Goal: Transaction & Acquisition: Purchase product/service

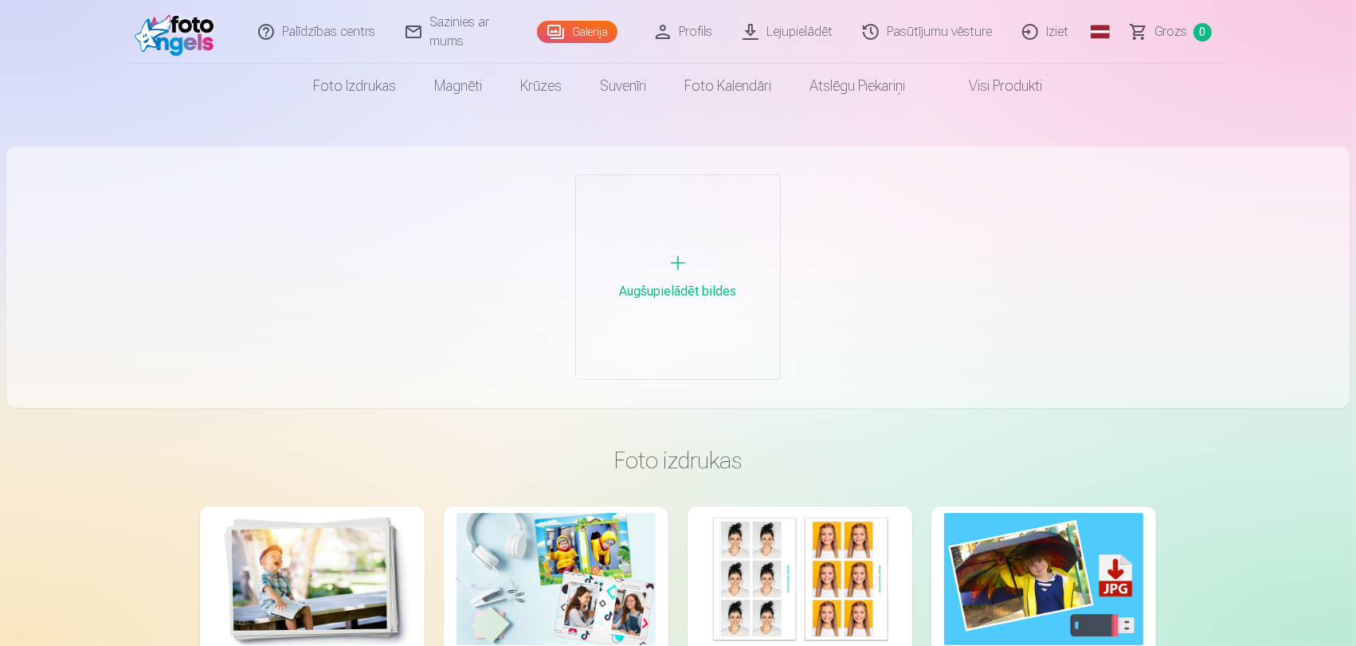
click at [983, 93] on link "Visi produkti" at bounding box center [993, 86] width 137 height 45
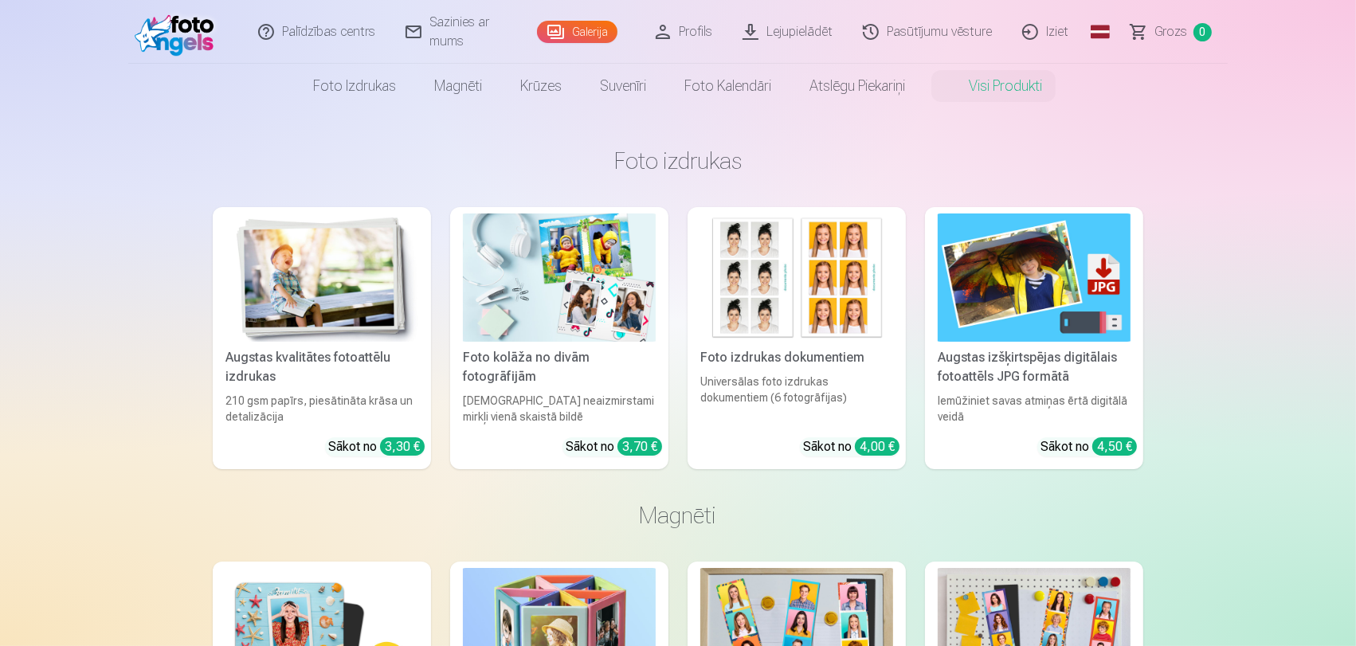
click at [352, 279] on img at bounding box center [322, 278] width 193 height 128
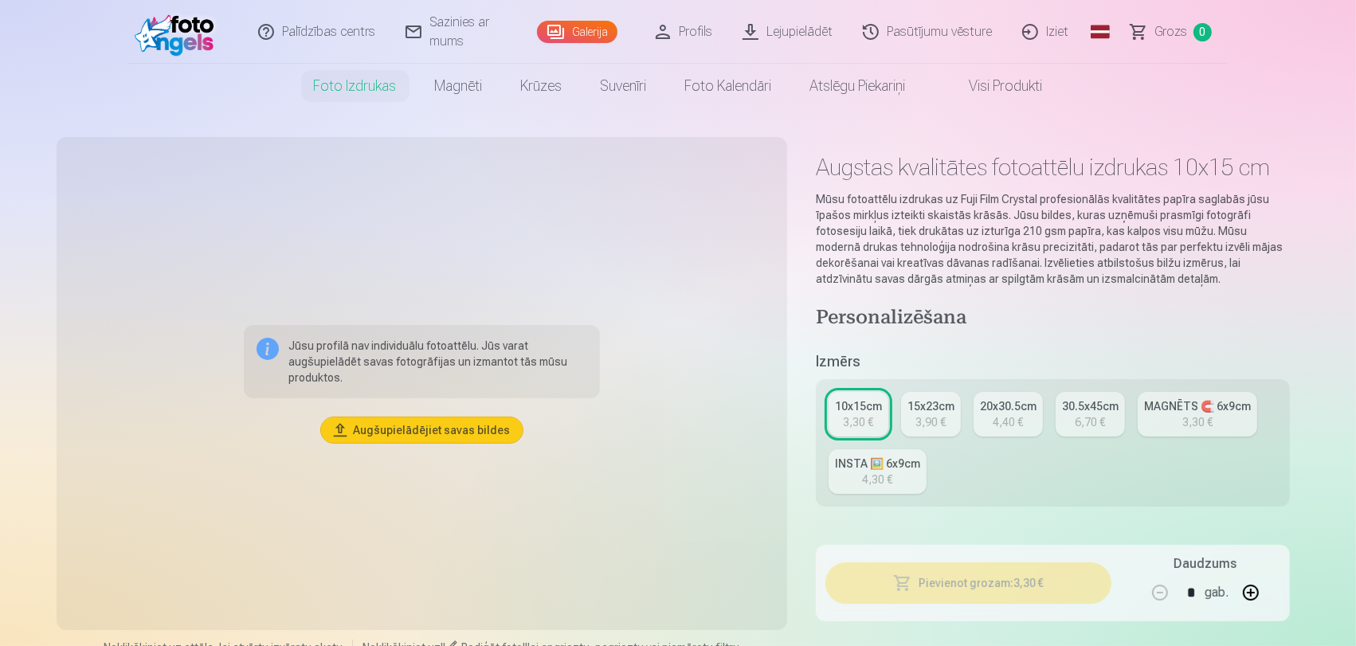
click at [938, 426] on div "3,90 €" at bounding box center [931, 422] width 30 height 16
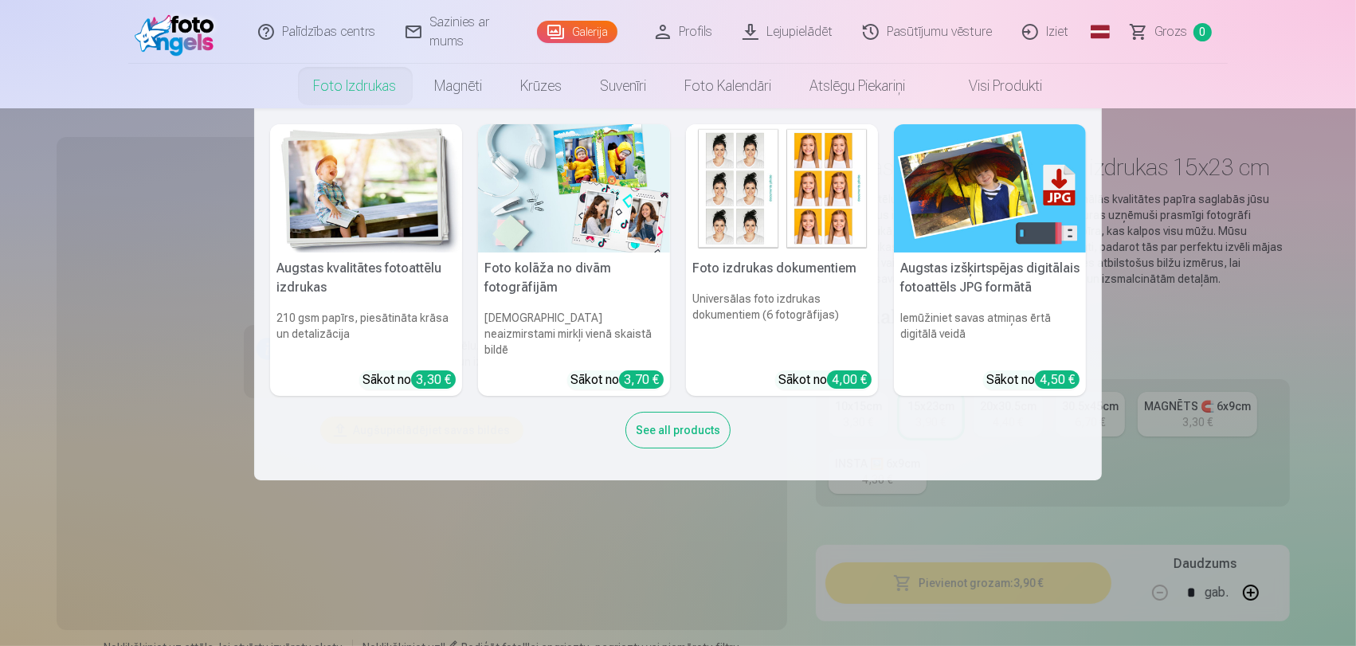
click at [167, 346] on nav "Augstas kvalitātes fotoattēlu izdrukas 210 gsm papīrs, piesātināta krāsa un det…" at bounding box center [678, 294] width 1356 height 372
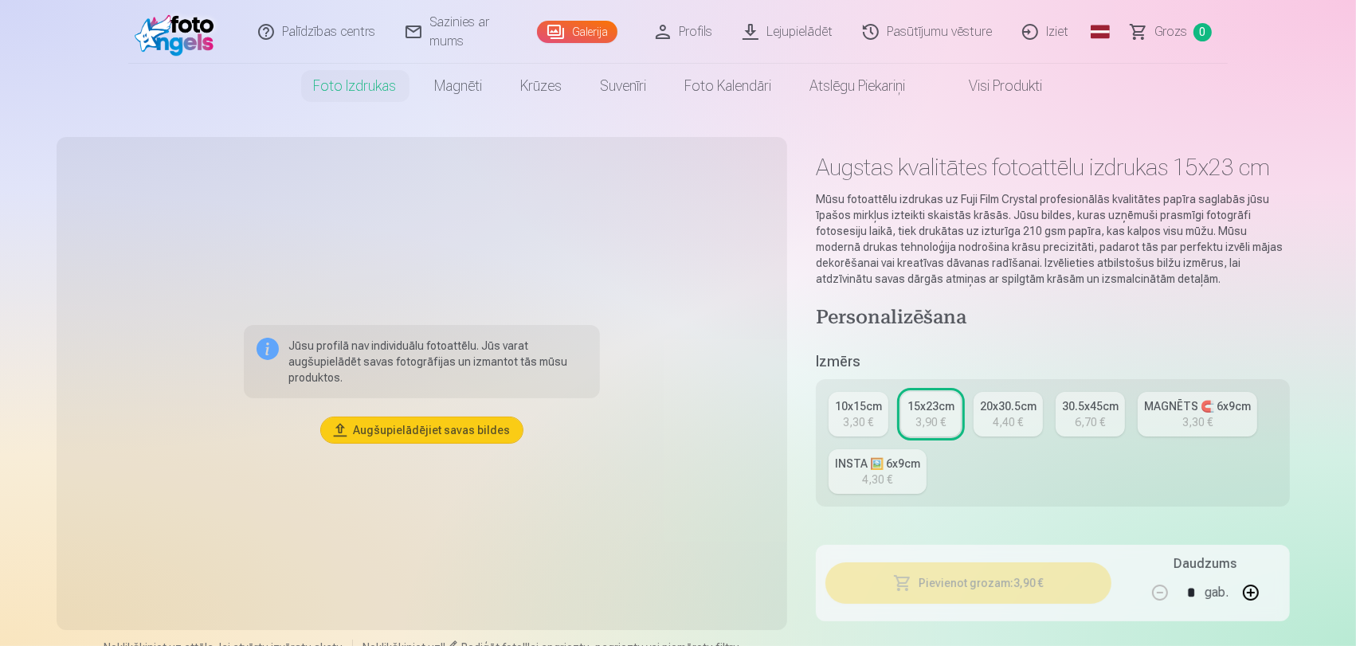
click at [190, 34] on img at bounding box center [178, 31] width 87 height 51
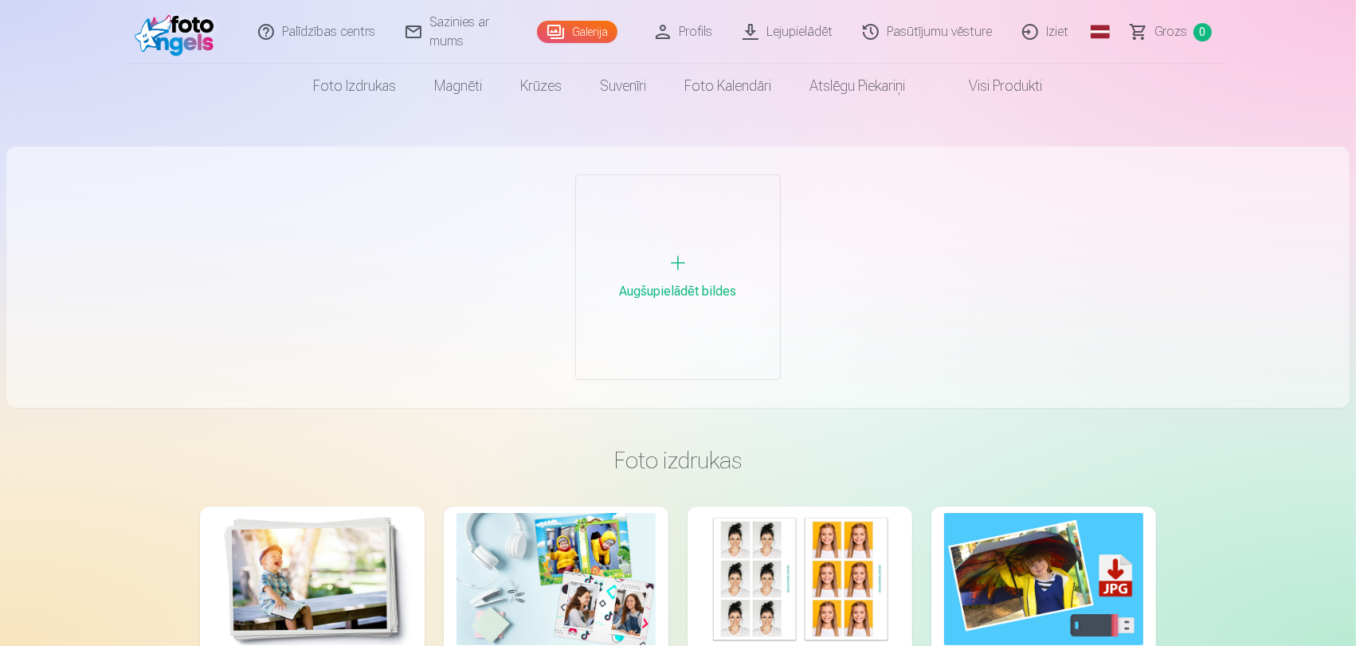
click at [184, 16] on img at bounding box center [178, 31] width 87 height 51
click at [186, 42] on img at bounding box center [178, 31] width 87 height 51
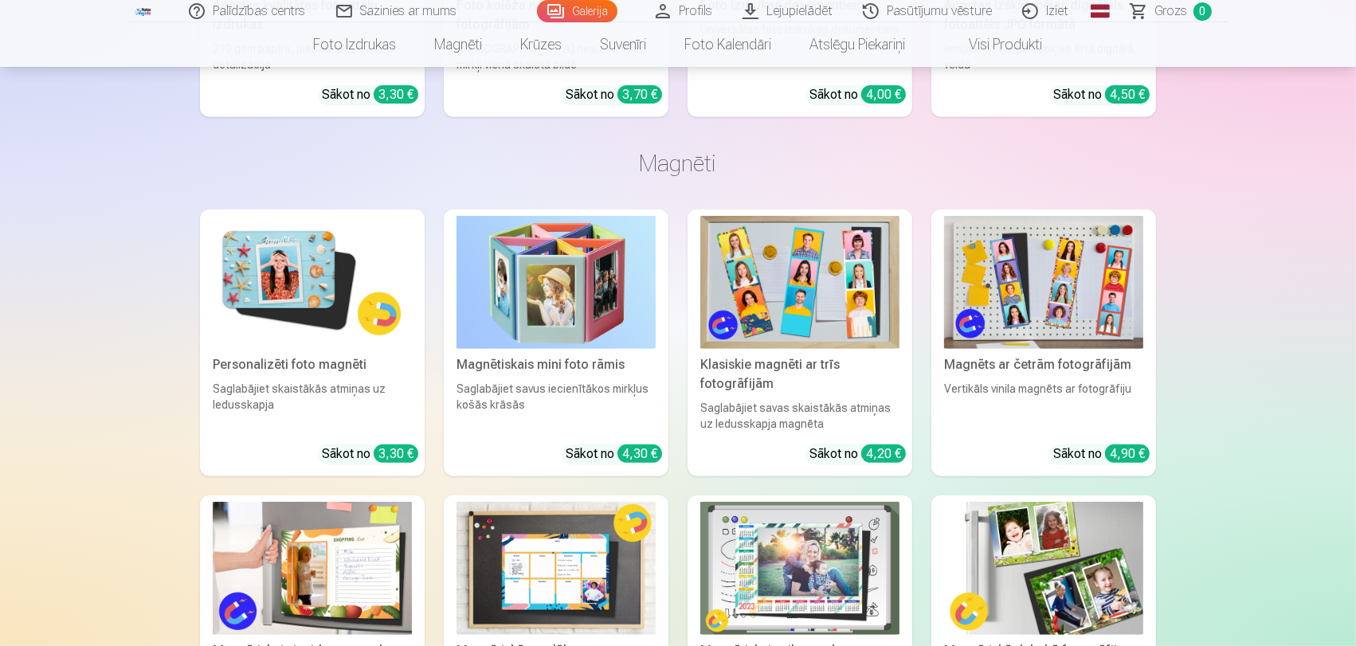
scroll to position [661, 0]
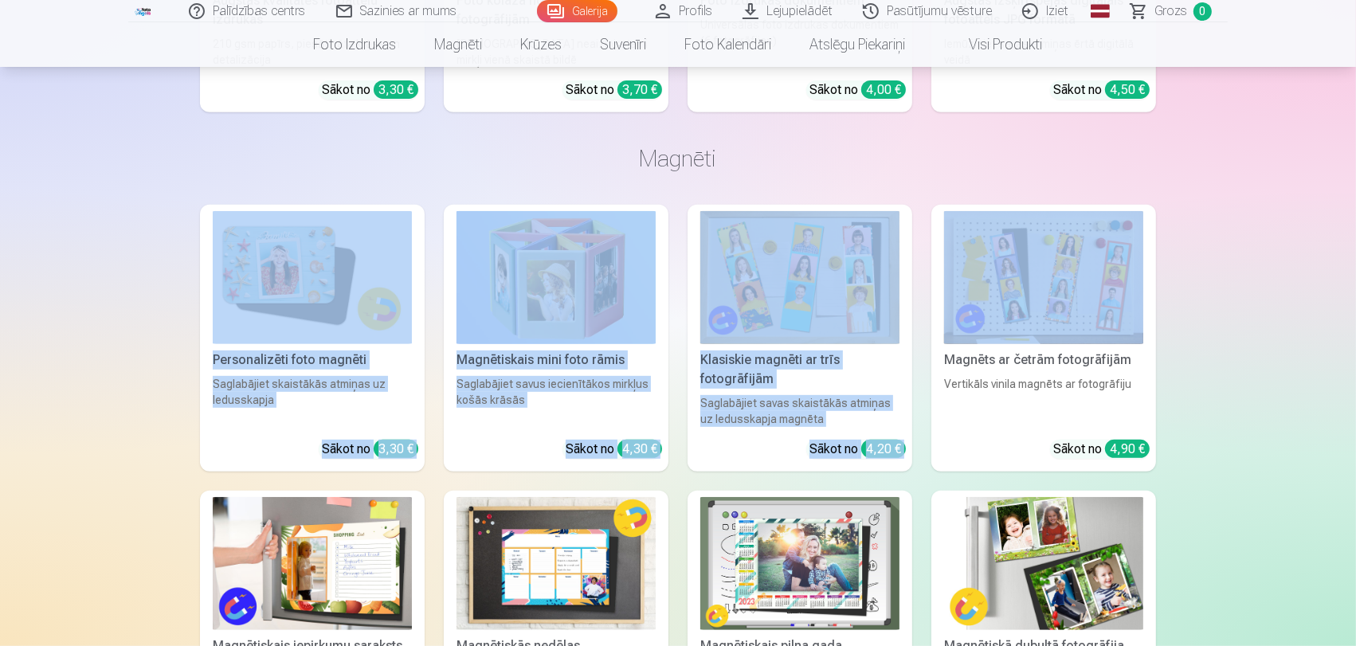
drag, startPoint x: 1353, startPoint y: 141, endPoint x: 1352, endPoint y: 218, distance: 77.3
